Goal: Information Seeking & Learning: Learn about a topic

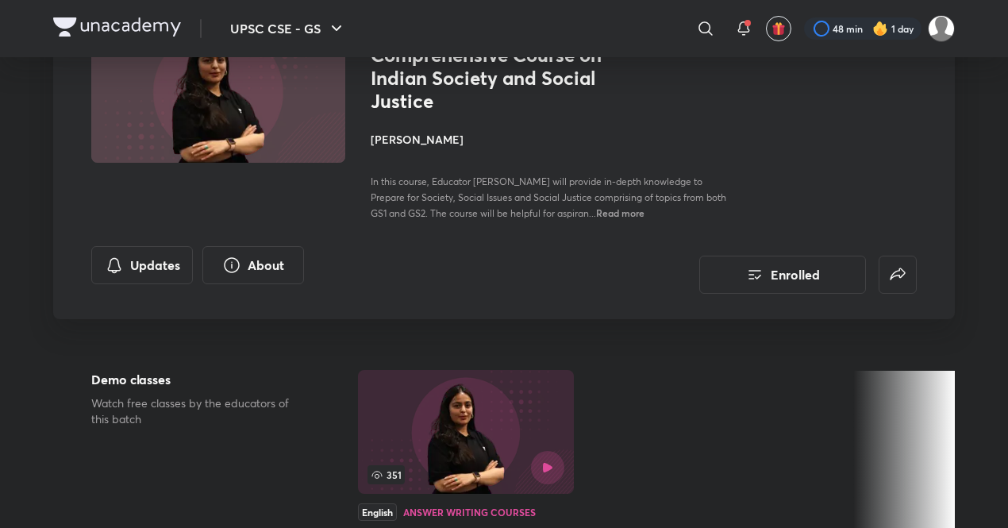
scroll to position [99, 0]
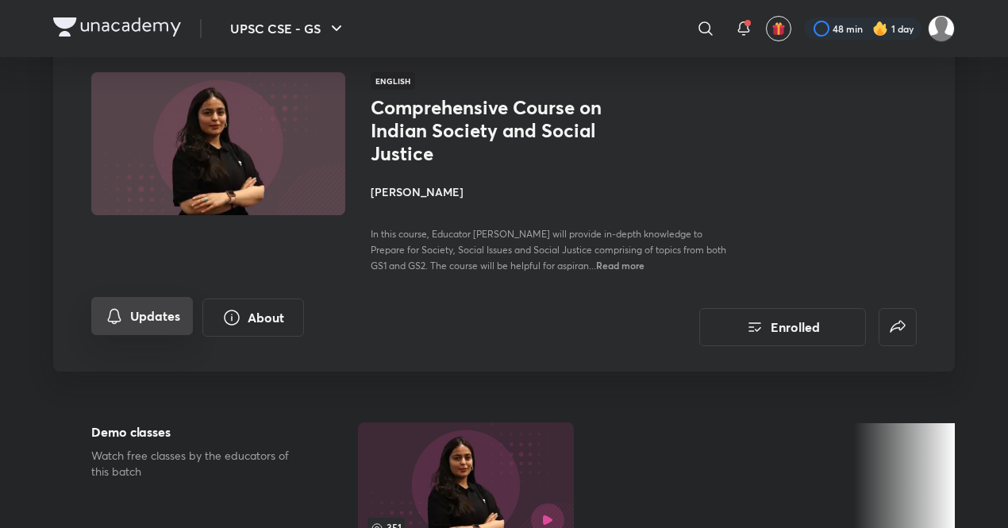
click at [165, 303] on button "Updates" at bounding box center [142, 316] width 102 height 38
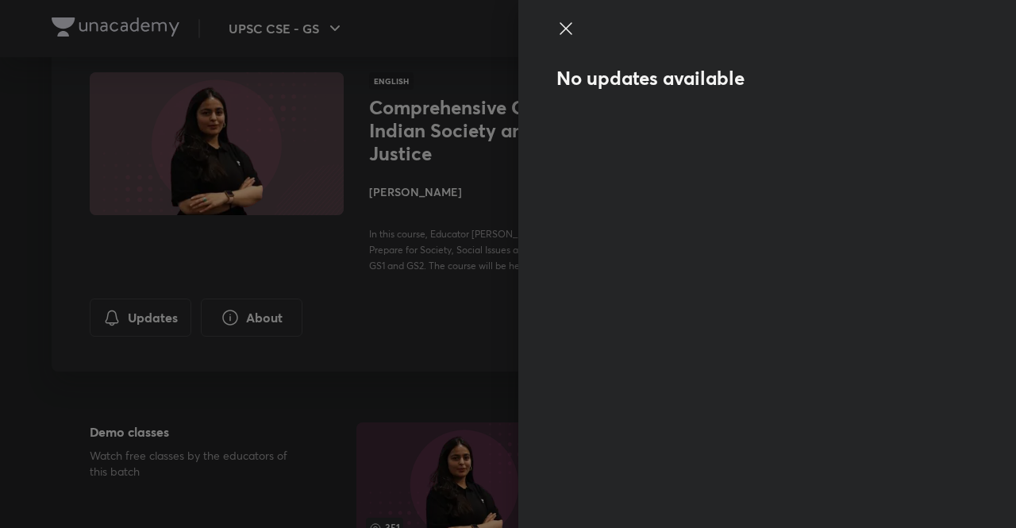
click at [450, 310] on div at bounding box center [508, 264] width 1016 height 528
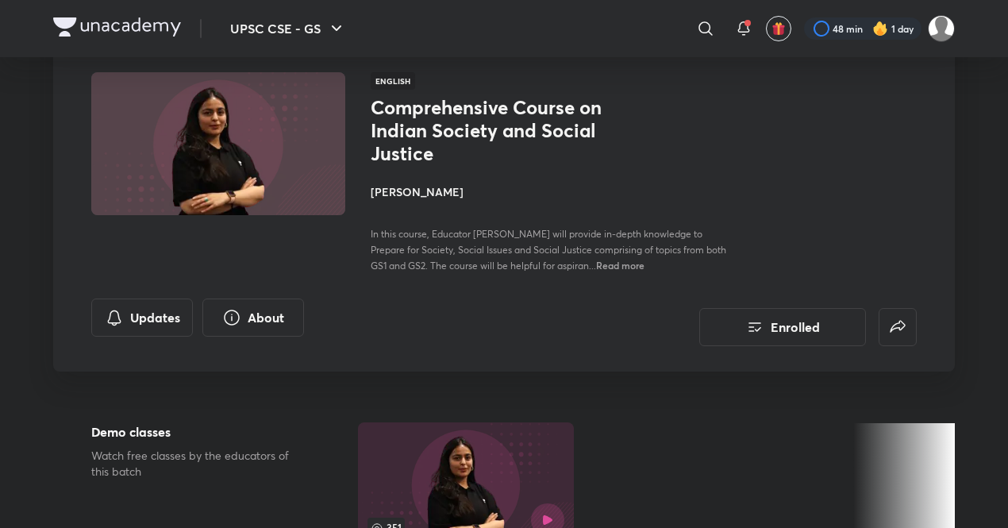
click at [450, 310] on div "Updates About Enrolled" at bounding box center [504, 323] width 826 height 48
click at [797, 317] on button "Enrolled" at bounding box center [783, 326] width 167 height 38
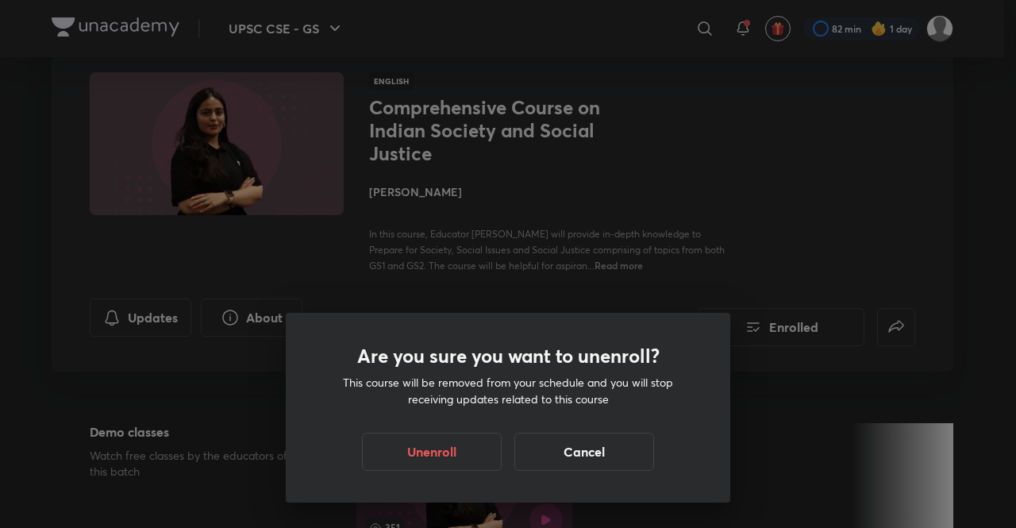
click at [760, 222] on div "Are you sure you want to unenroll? This course will be removed from your schedu…" at bounding box center [508, 264] width 1016 height 528
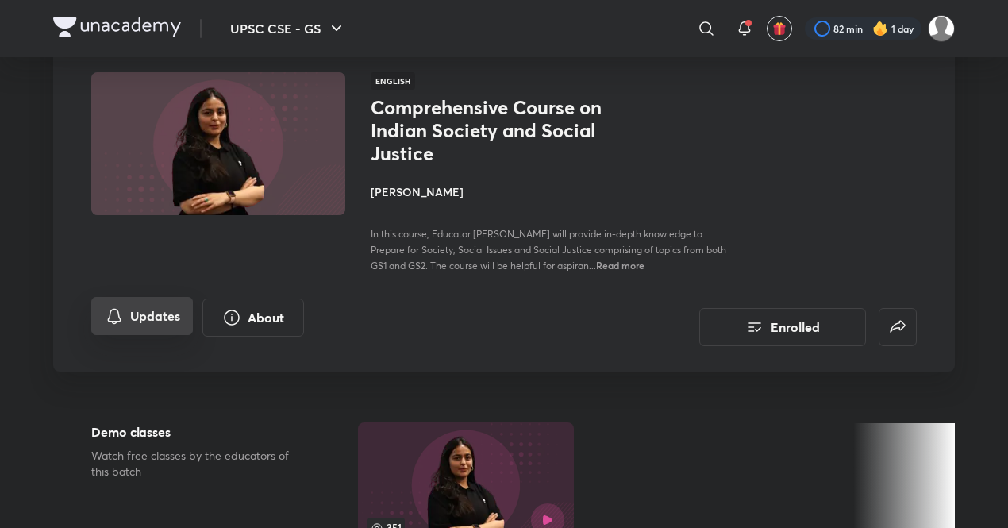
click at [155, 320] on button "Updates" at bounding box center [142, 316] width 102 height 38
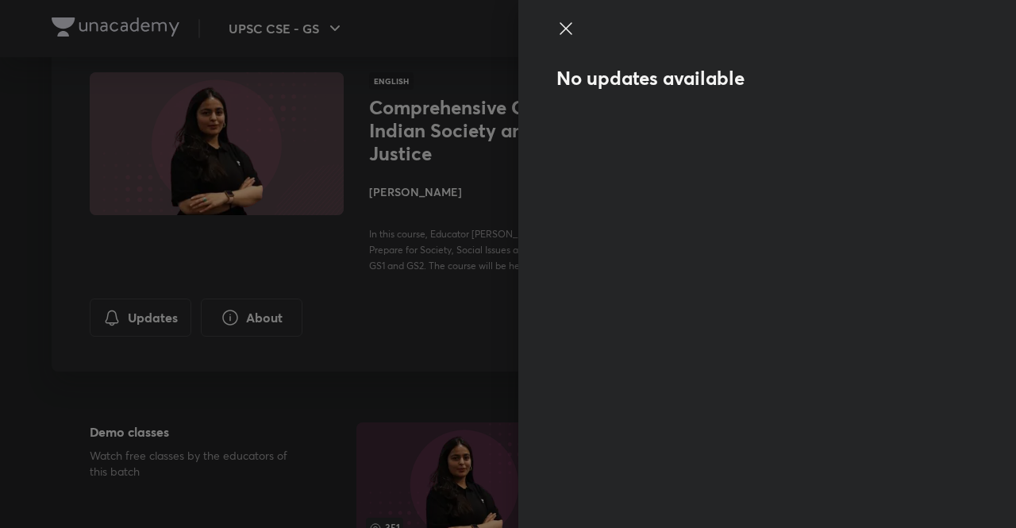
click at [389, 347] on div at bounding box center [508, 264] width 1016 height 528
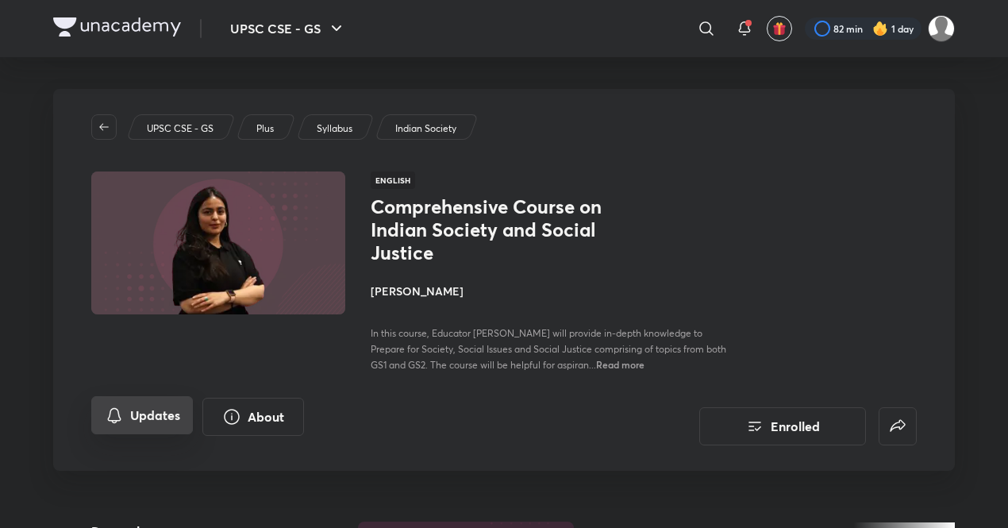
click at [138, 411] on button "Updates" at bounding box center [142, 415] width 102 height 38
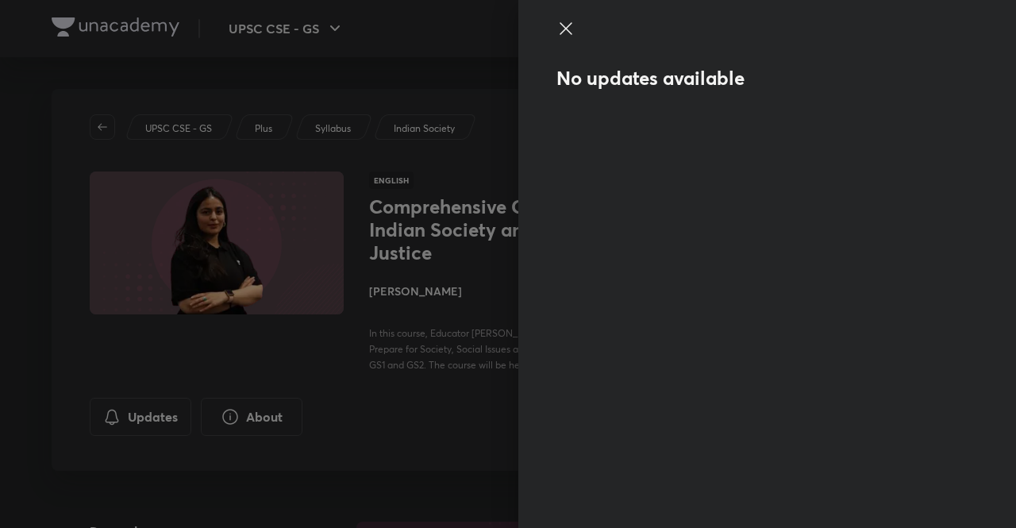
click at [278, 415] on div at bounding box center [508, 264] width 1016 height 528
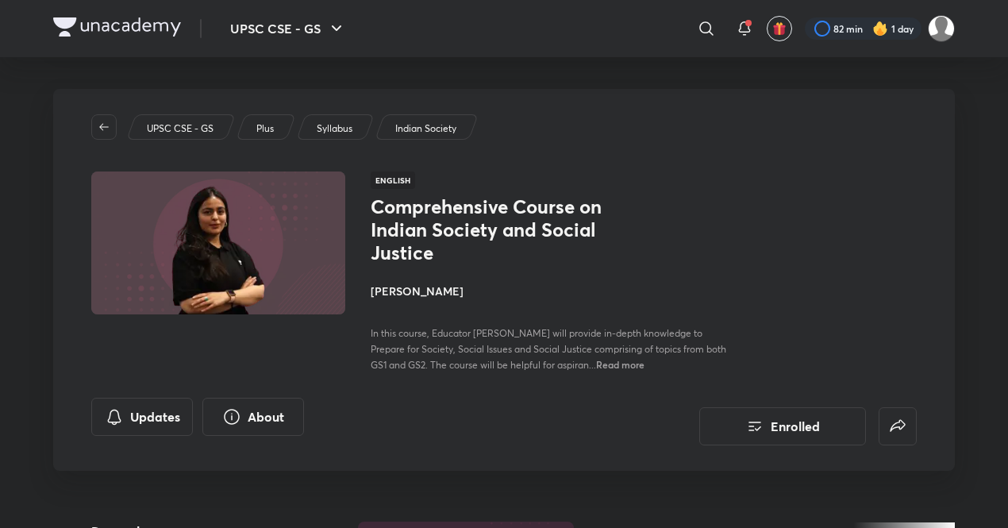
click at [278, 415] on button "About" at bounding box center [253, 417] width 102 height 38
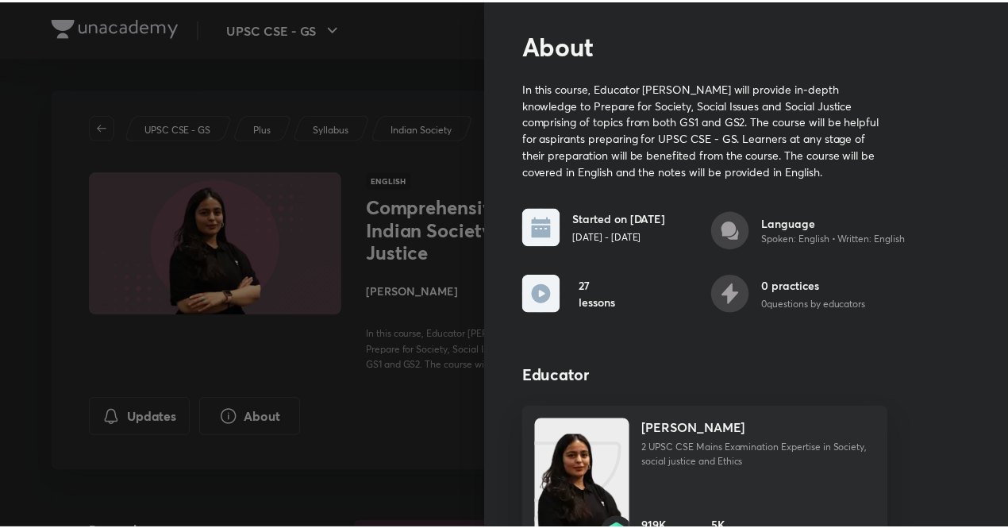
scroll to position [80, 0]
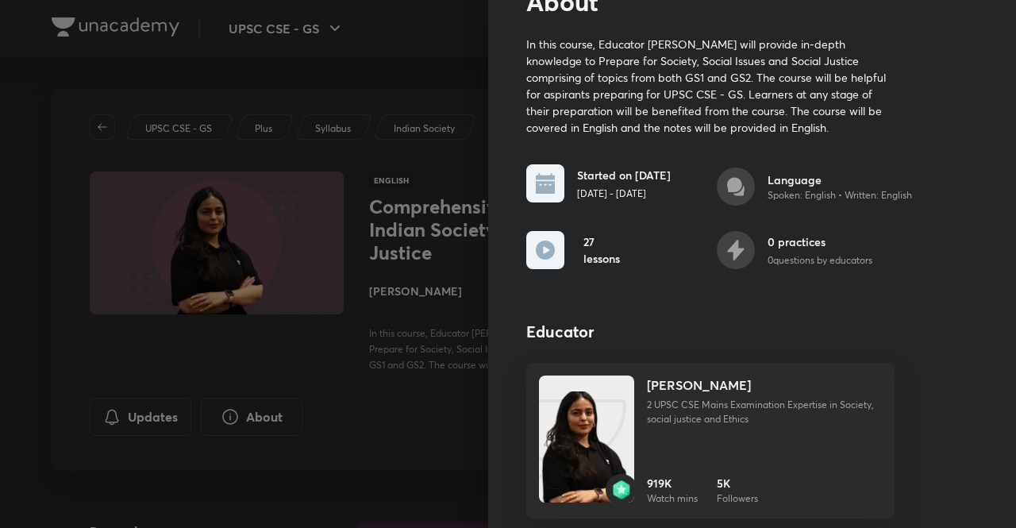
click at [361, 414] on div at bounding box center [508, 264] width 1016 height 528
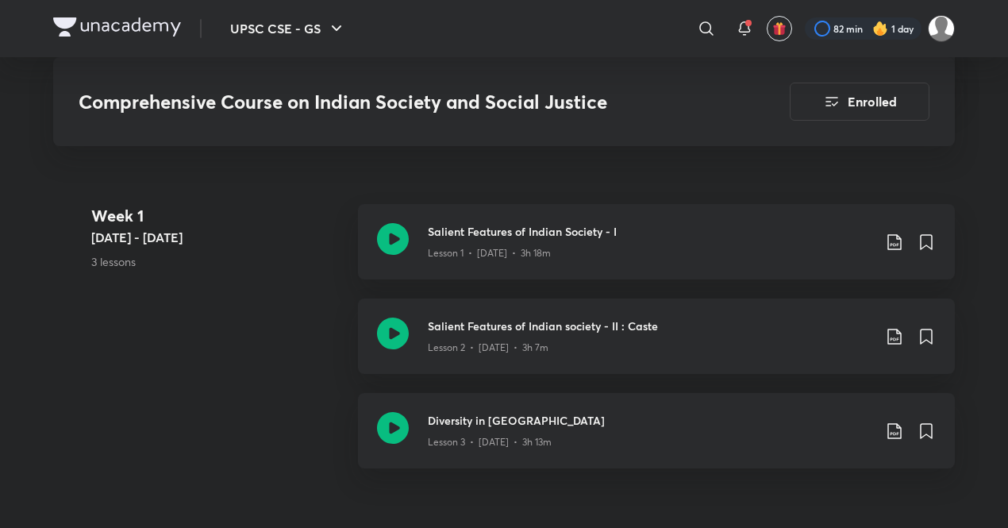
scroll to position [818, 0]
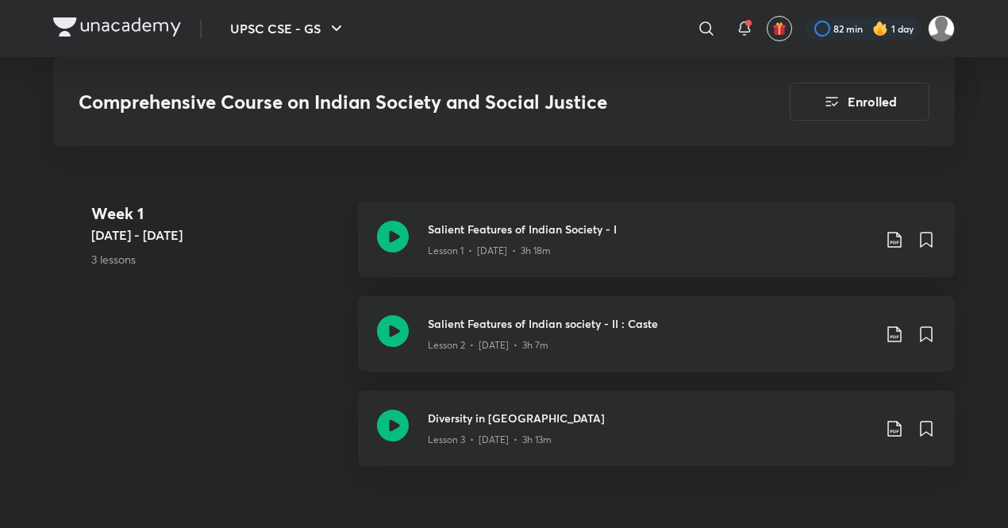
click at [124, 409] on div "Week 1 Sept 22 - 28 3 lessons Salient Features of Indian Society - I Lesson 1 •…" at bounding box center [504, 343] width 902 height 283
click at [388, 334] on icon at bounding box center [393, 331] width 32 height 32
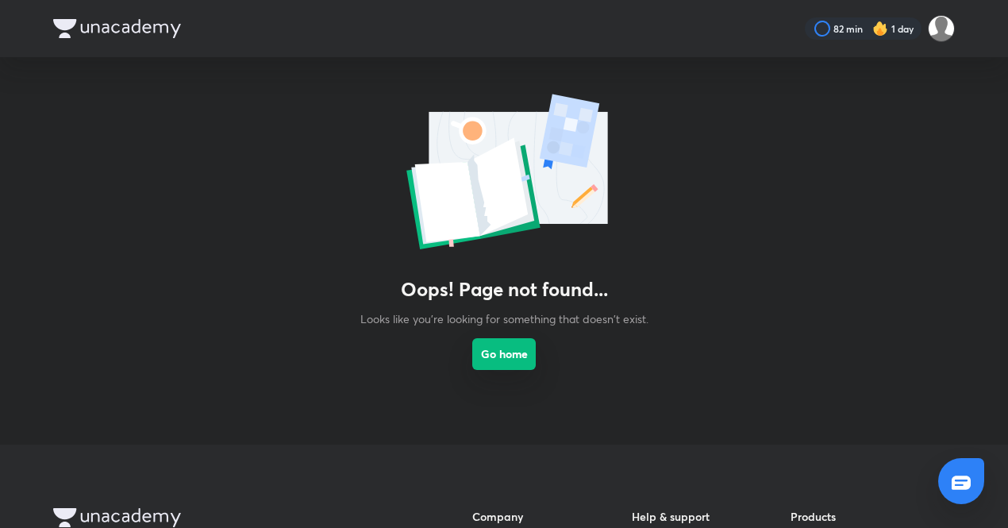
click at [500, 350] on button "Go home" at bounding box center [504, 354] width 64 height 32
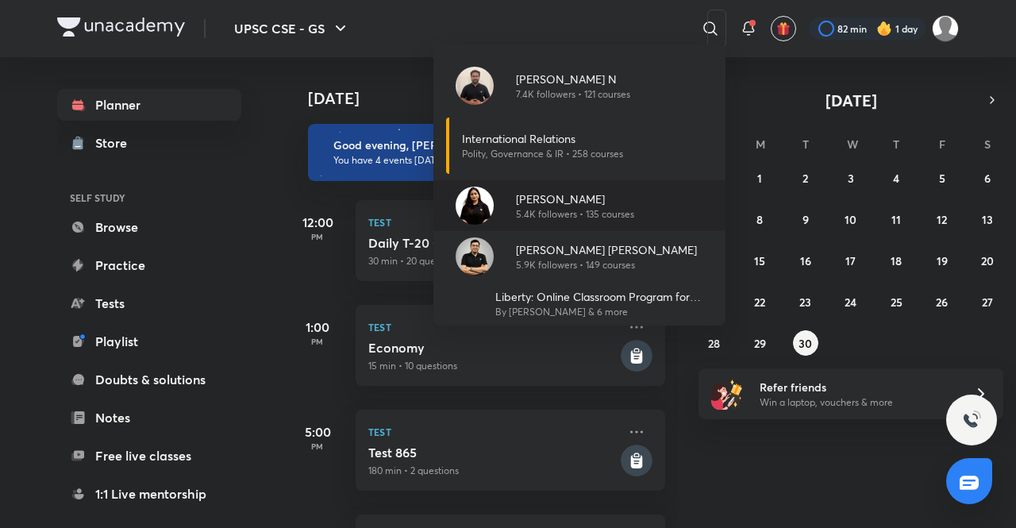
click at [505, 202] on div "Aastha Pilania 5.4K followers • 135 courses" at bounding box center [568, 206] width 131 height 31
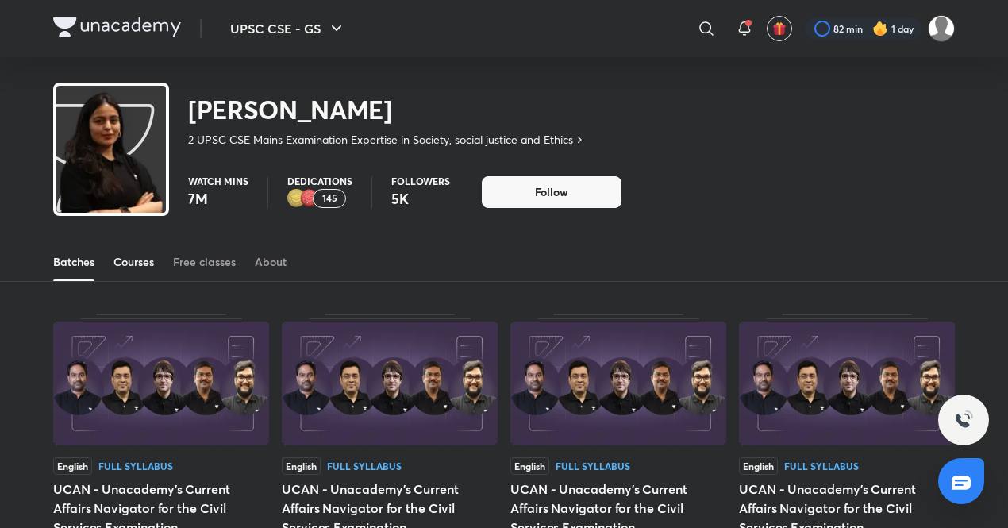
click at [129, 262] on div "Courses" at bounding box center [134, 262] width 40 height 16
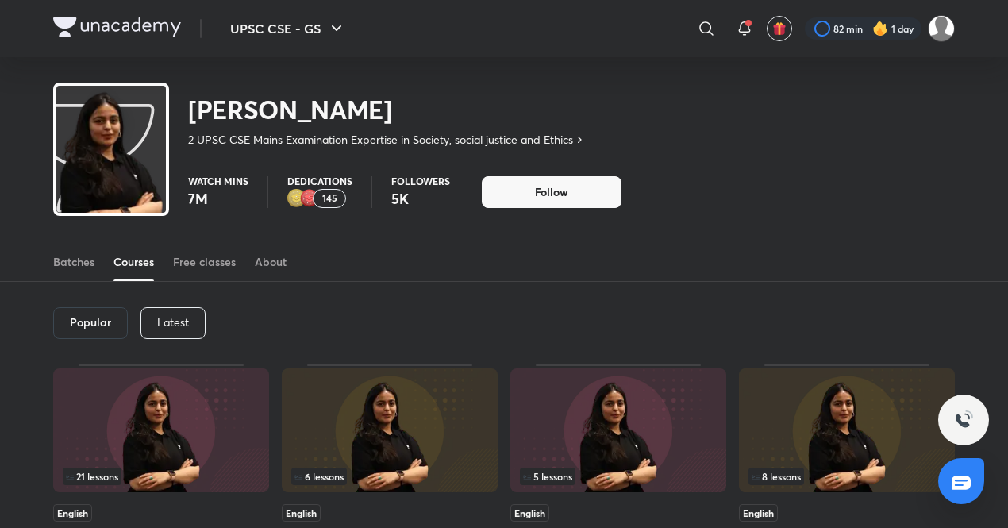
click at [176, 326] on p "Latest" at bounding box center [173, 322] width 32 height 13
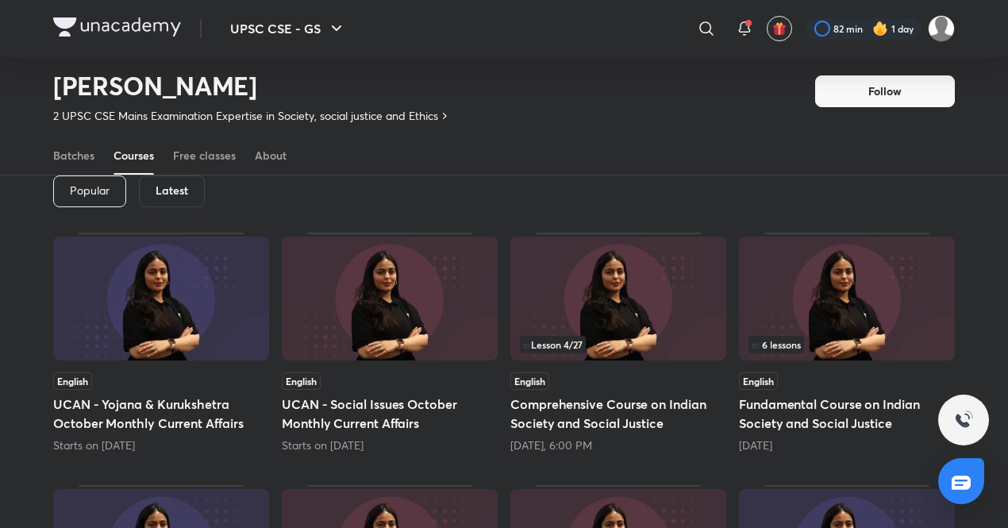
scroll to position [78, 0]
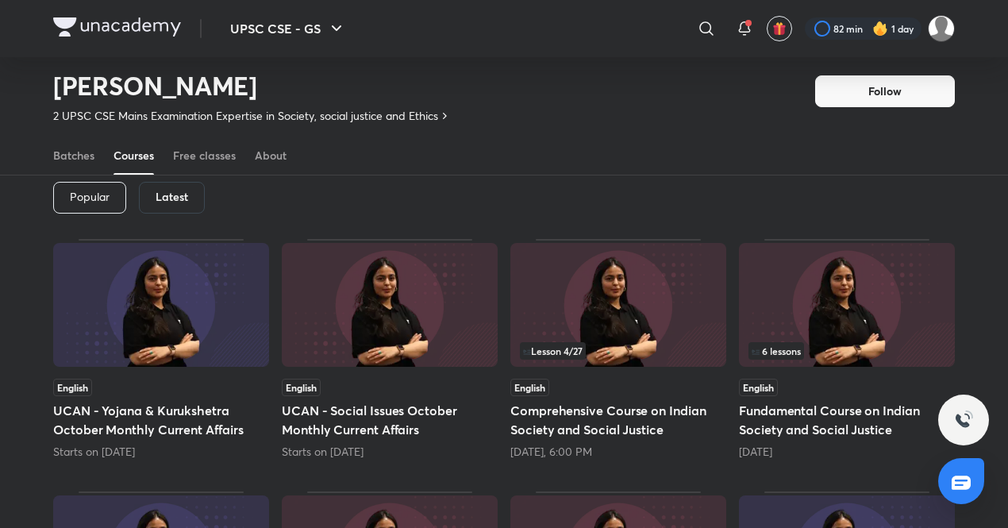
click at [165, 202] on h6 "Latest" at bounding box center [172, 197] width 33 height 13
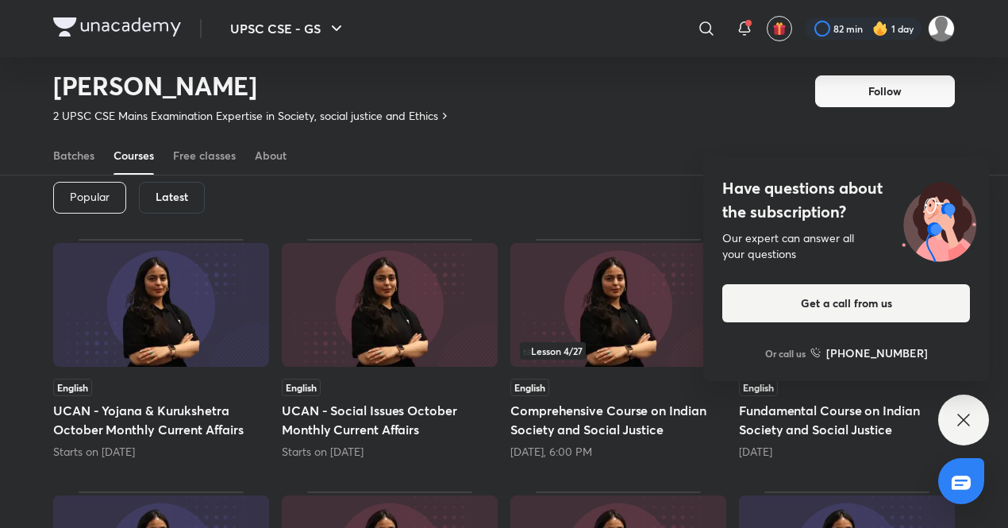
click at [590, 291] on img at bounding box center [619, 305] width 216 height 124
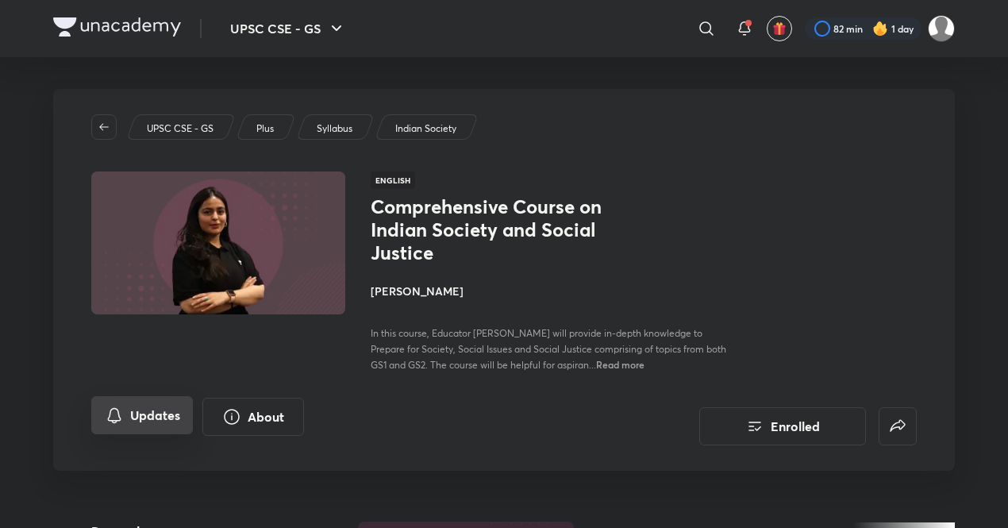
click at [148, 415] on button "Updates" at bounding box center [142, 415] width 102 height 38
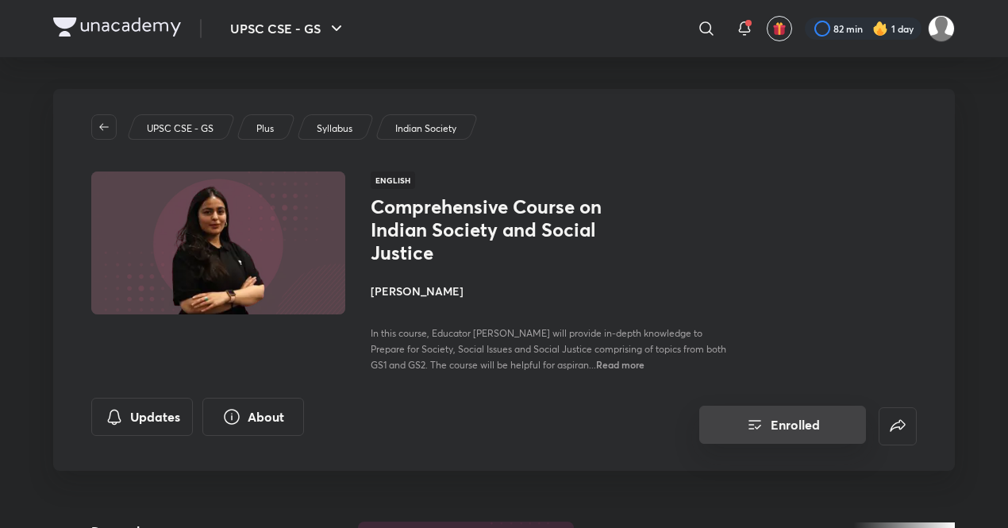
click at [760, 431] on icon "Enrolled" at bounding box center [755, 424] width 19 height 19
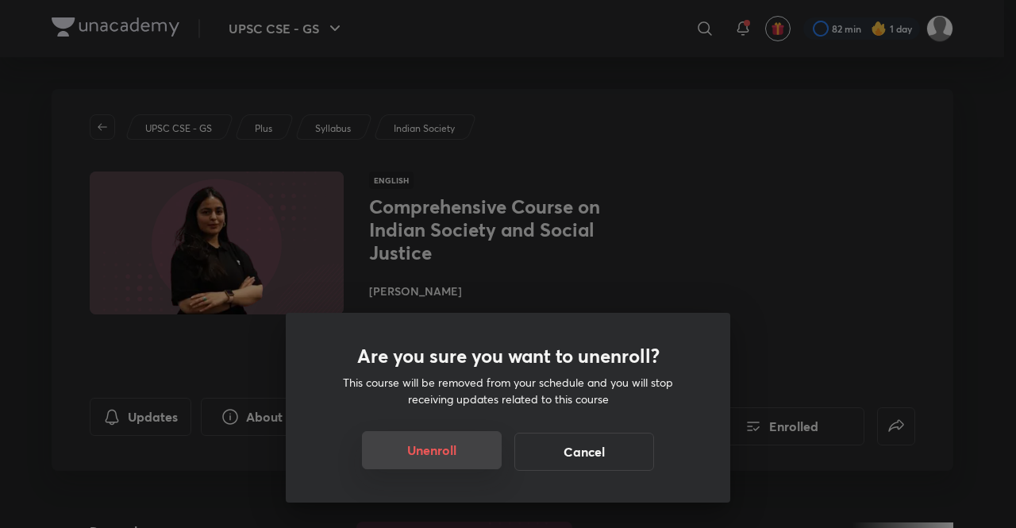
click at [492, 453] on button "Unenroll" at bounding box center [432, 450] width 140 height 38
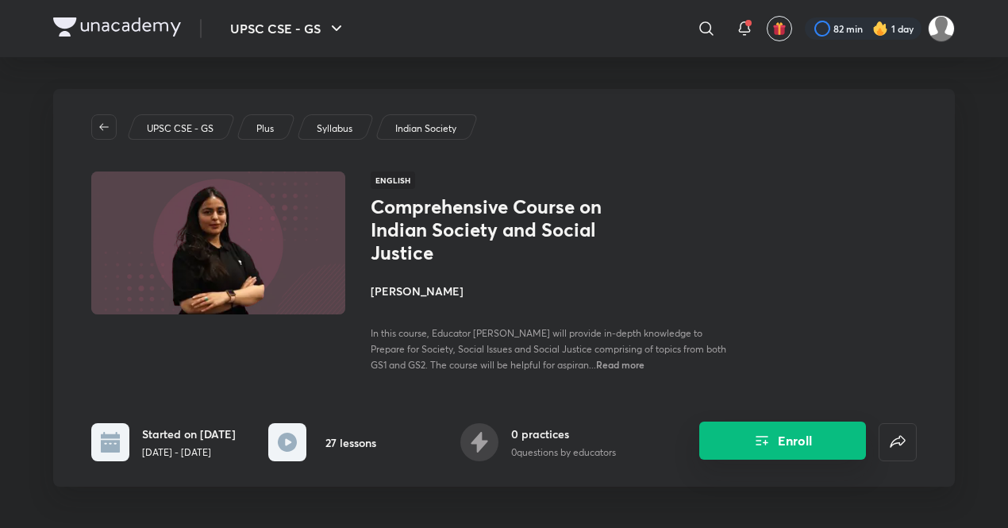
click at [792, 460] on button "Enroll" at bounding box center [783, 441] width 167 height 38
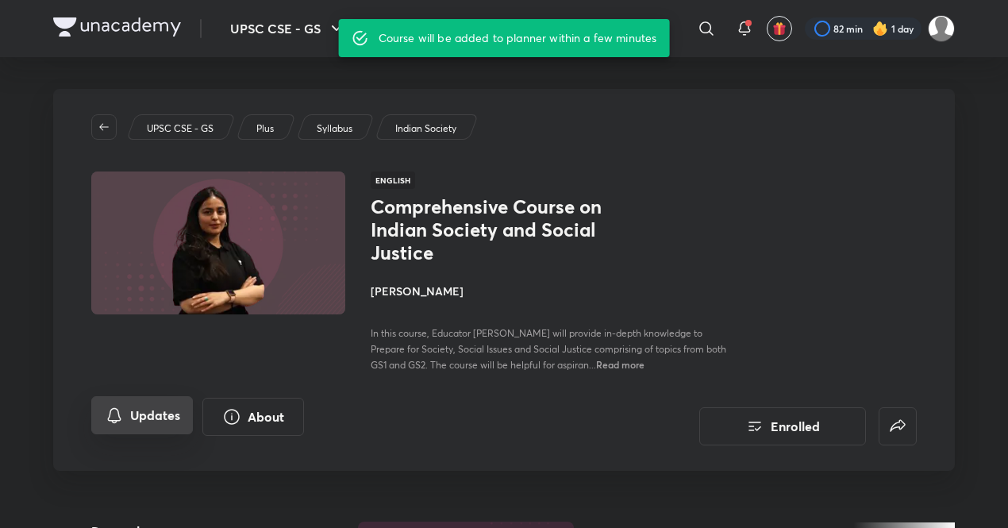
click at [121, 429] on button "Updates" at bounding box center [142, 415] width 102 height 38
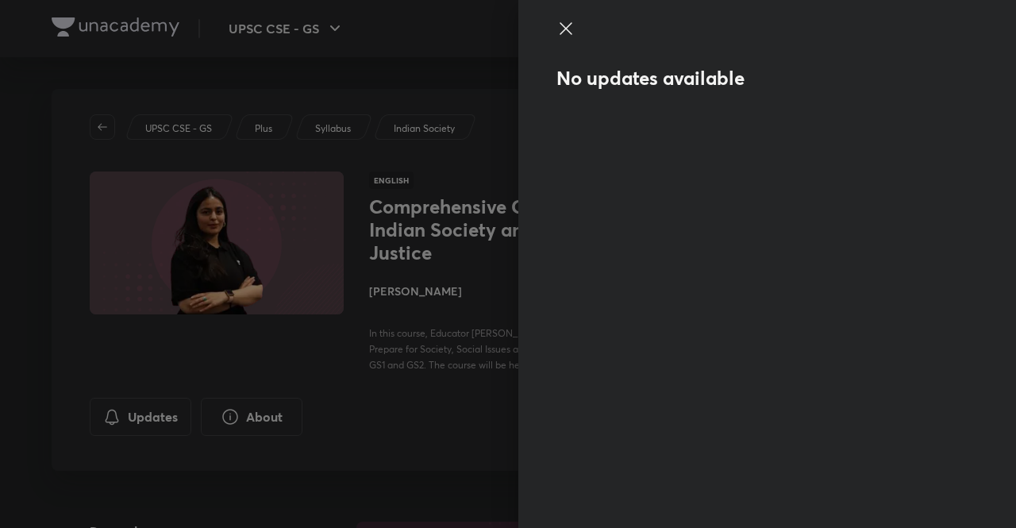
click at [449, 399] on div at bounding box center [508, 264] width 1016 height 528
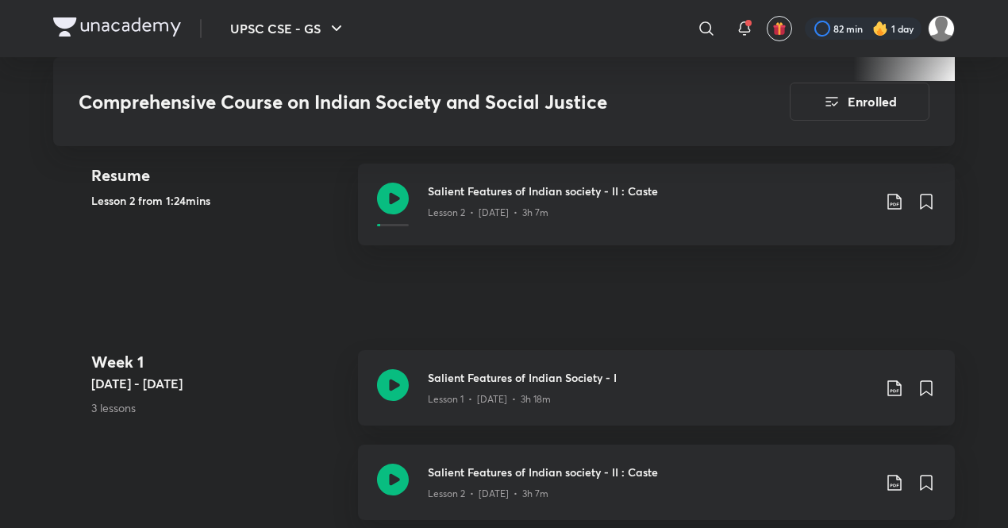
scroll to position [677, 0]
click at [395, 193] on icon at bounding box center [393, 198] width 32 height 32
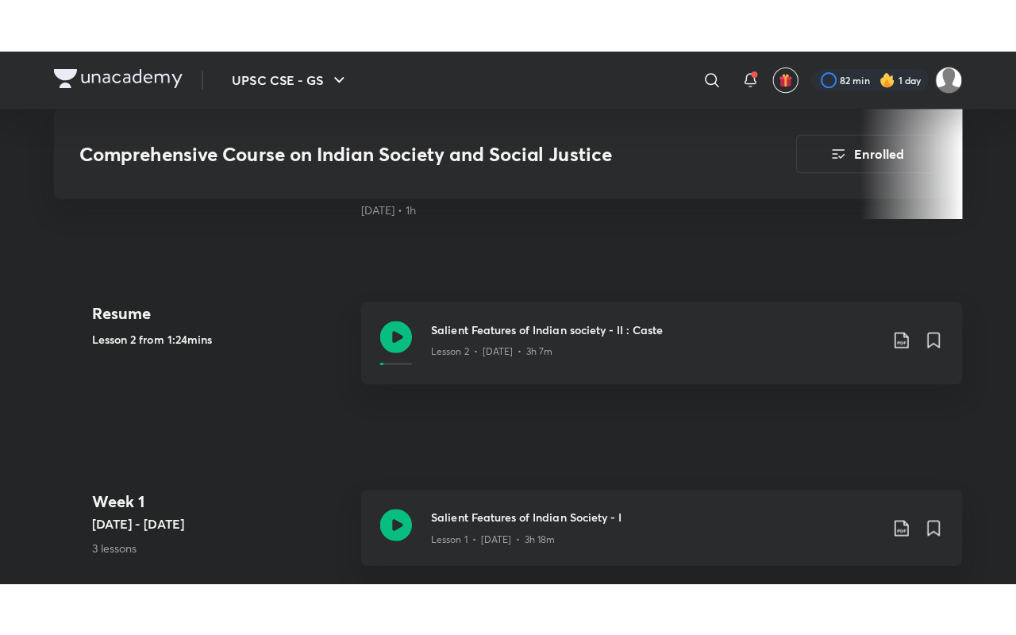
scroll to position [129, 0]
